Goal: Information Seeking & Learning: Find specific fact

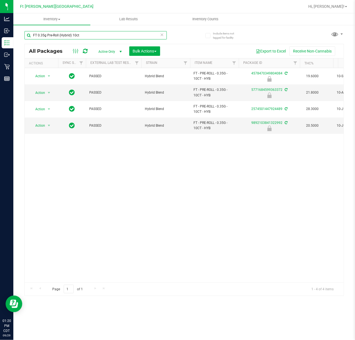
click at [86, 37] on input "FT 0.35g Pre-Roll (Hybrid) 10ct" at bounding box center [95, 35] width 142 height 8
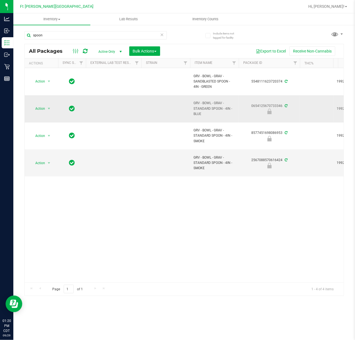
click at [198, 110] on span "GRV - BOWL - GRAV - STANDARD SPOON - 4IN - BLUE" at bounding box center [214, 109] width 42 height 16
copy tr "GRV - BOWL - GRAV - STANDARD SPOON - 4IN - BLUE"
click at [75, 31] on input "spoon" at bounding box center [95, 35] width 142 height 8
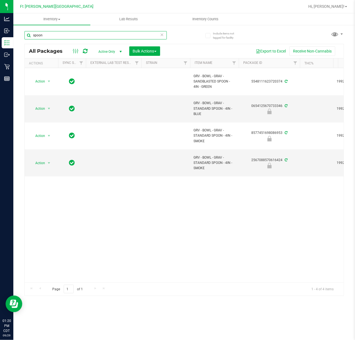
click at [75, 31] on input "spoon" at bounding box center [95, 35] width 142 height 8
paste input "GRV - BOWL - GRAV - STANDARD SPOON - 4IN - BLUE"
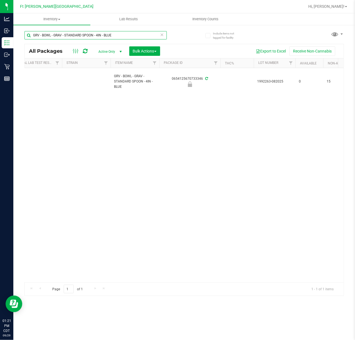
scroll to position [0, 126]
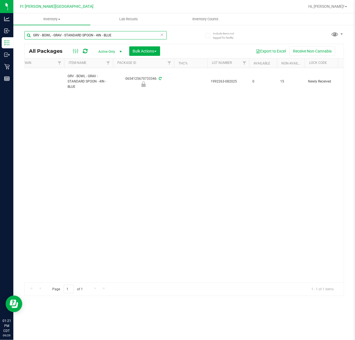
type input "GRV - BOWL - GRAV - STANDARD SPOON - 4IN - BLUE"
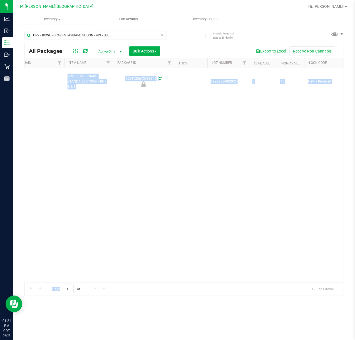
drag, startPoint x: 114, startPoint y: 277, endPoint x: 69, endPoint y: 284, distance: 45.0
click at [69, 284] on div "All Packages Active Only Active Only Lab Samples Locked All External Internal B…" at bounding box center [183, 170] width 319 height 252
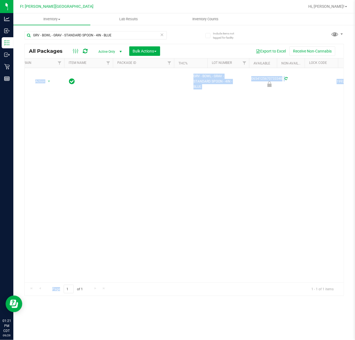
scroll to position [0, 0]
click at [101, 192] on div "Action Action Edit attributes Global inventory Locate package Package audit log…" at bounding box center [184, 175] width 319 height 214
